Goal: Task Accomplishment & Management: Use online tool/utility

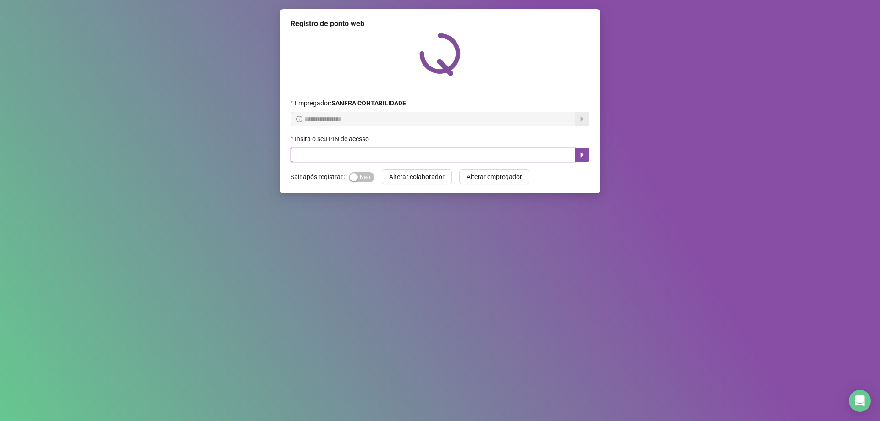
click at [329, 155] on input "text" at bounding box center [433, 155] width 285 height 15
click at [294, 156] on input "text" at bounding box center [433, 155] width 285 height 15
click at [321, 159] on input "text" at bounding box center [433, 155] width 285 height 15
type input "*****"
click at [581, 155] on icon "caret-right" at bounding box center [582, 155] width 3 height 5
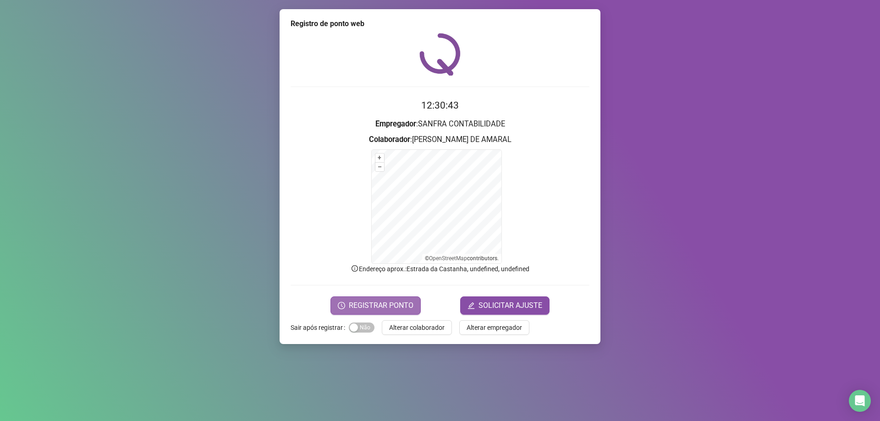
click at [379, 301] on span "REGISTRAR PONTO" at bounding box center [381, 305] width 65 height 11
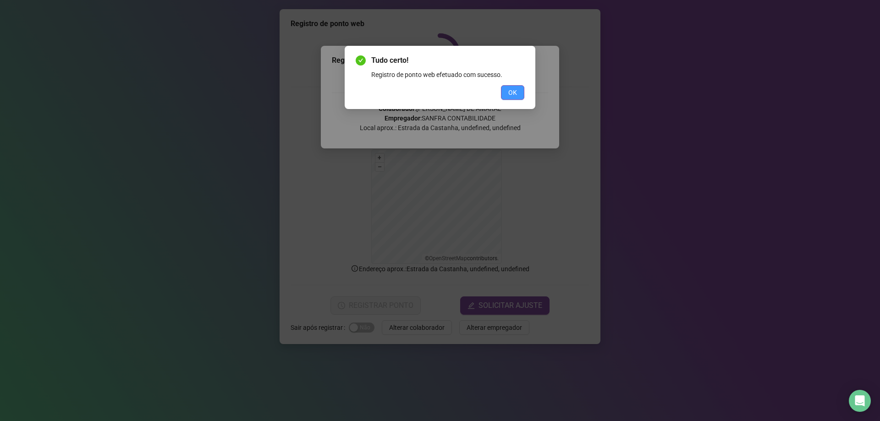
click at [508, 91] on span "OK" at bounding box center [512, 93] width 9 height 10
